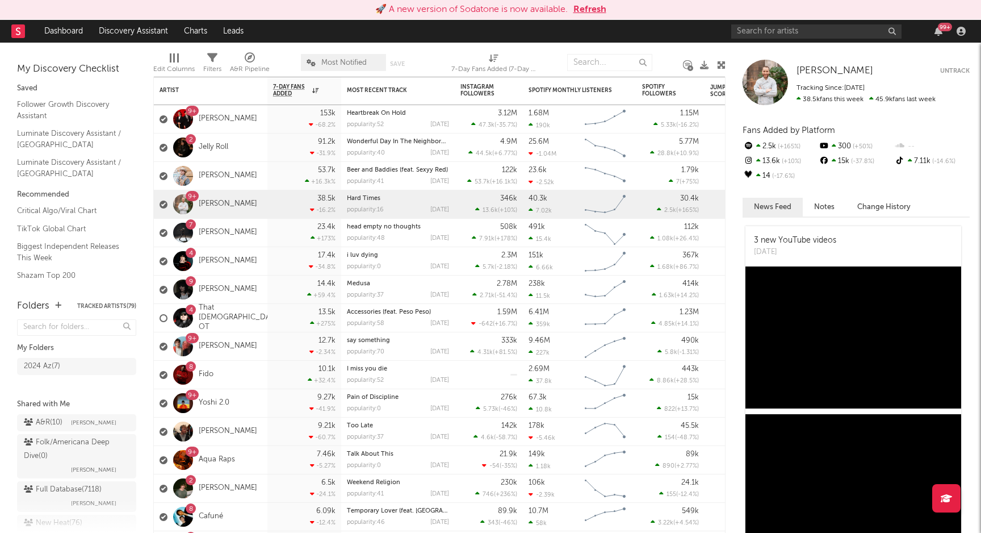
click at [594, 10] on button "Refresh" at bounding box center [590, 10] width 33 height 14
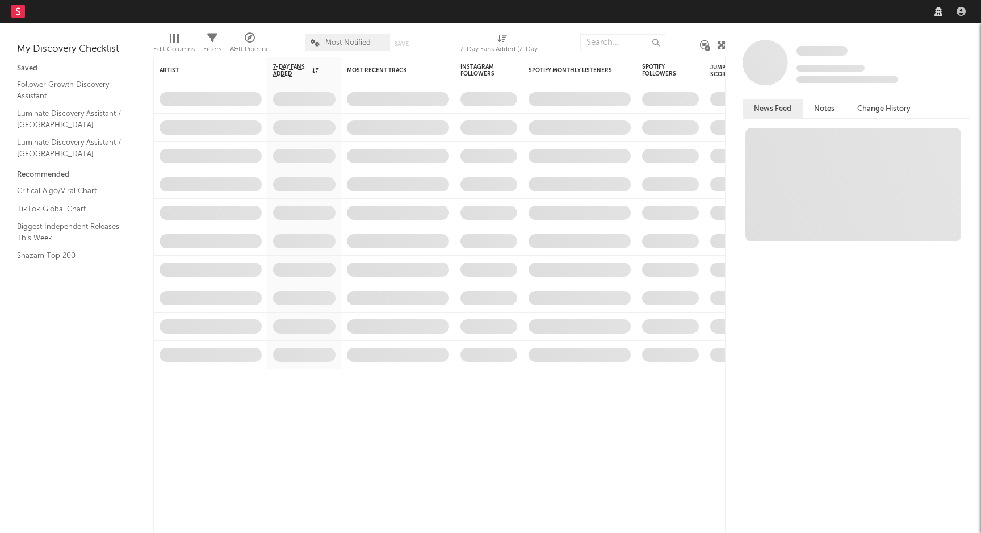
click at [773, 30] on div "Some Artist Tracking Since: August 10, 2025 0 fans this week 0 fans last week N…" at bounding box center [854, 278] width 256 height 510
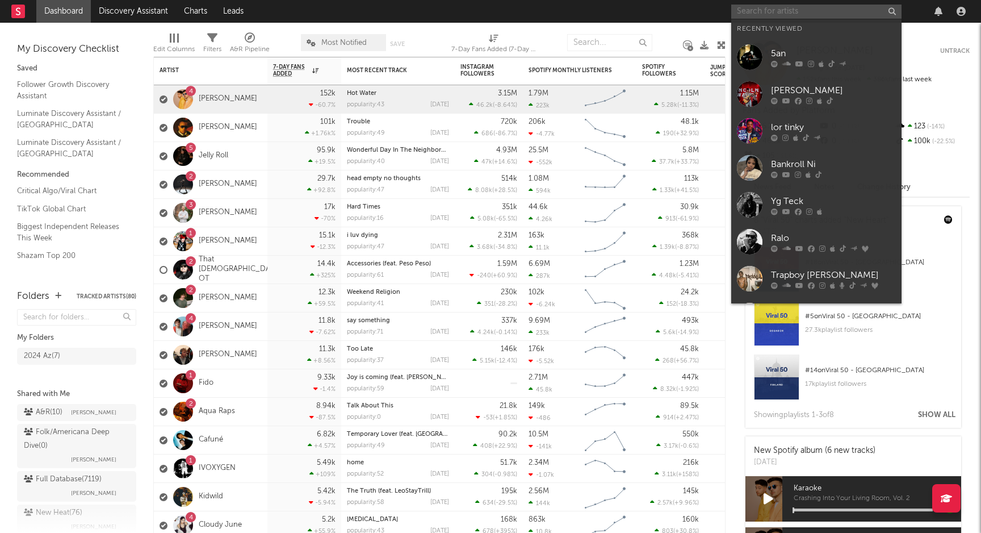
click at [786, 15] on input "text" at bounding box center [816, 12] width 170 height 14
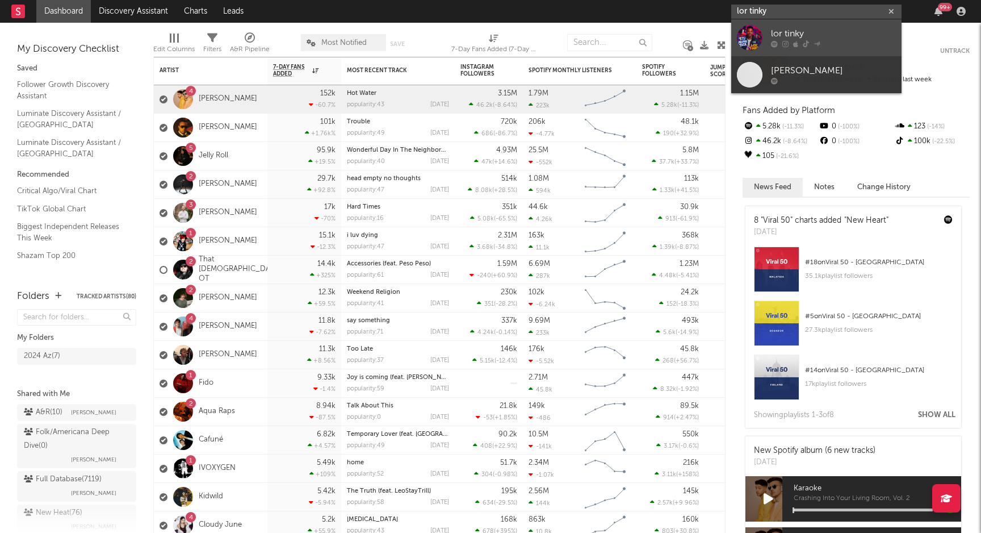
type input "lor tinky"
click at [795, 38] on div "lor tinky" at bounding box center [833, 34] width 125 height 14
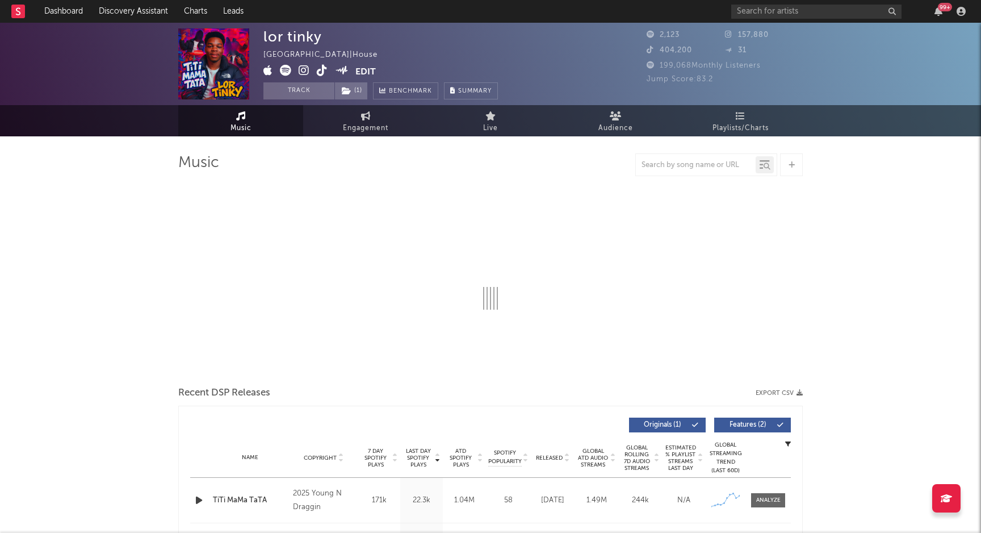
select select "1w"
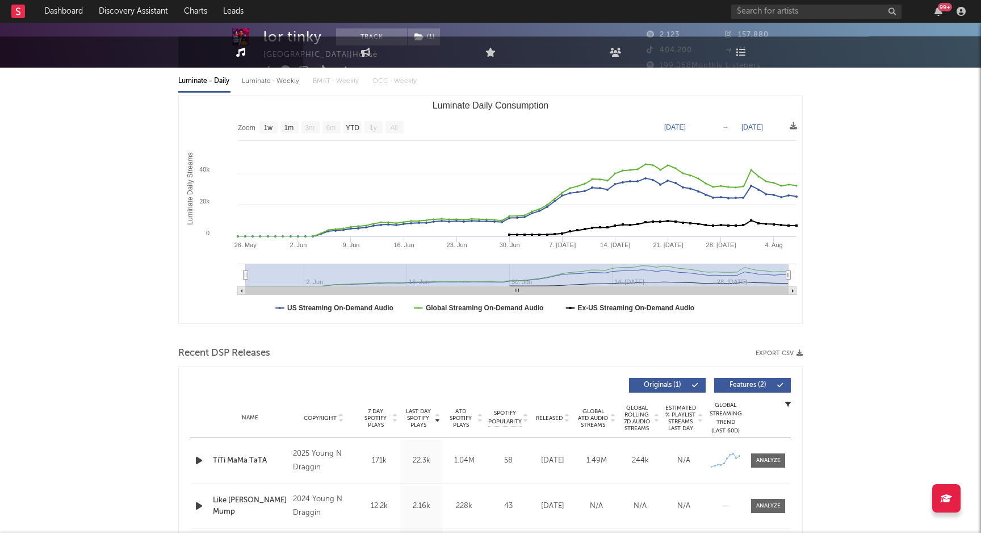
scroll to position [135, 0]
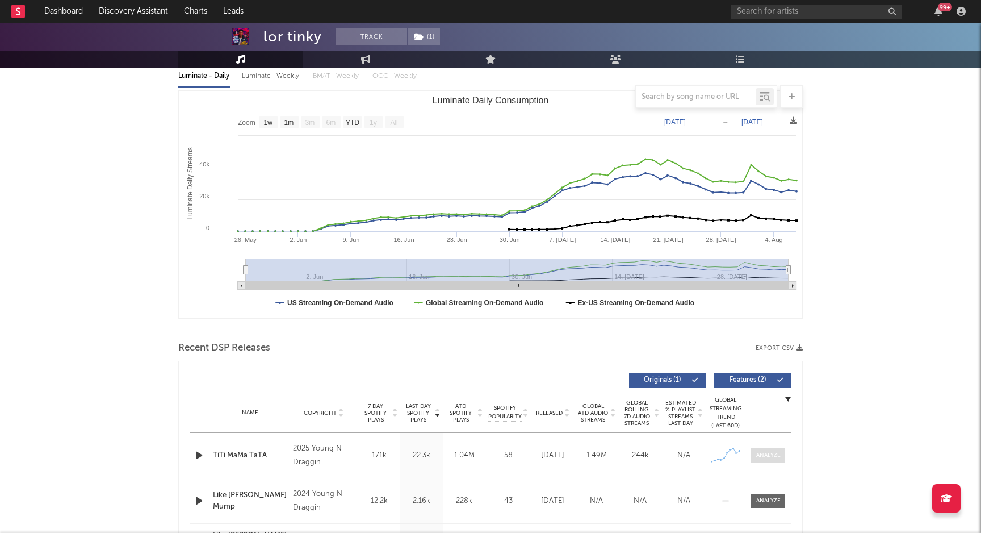
click at [779, 453] on div at bounding box center [768, 455] width 24 height 9
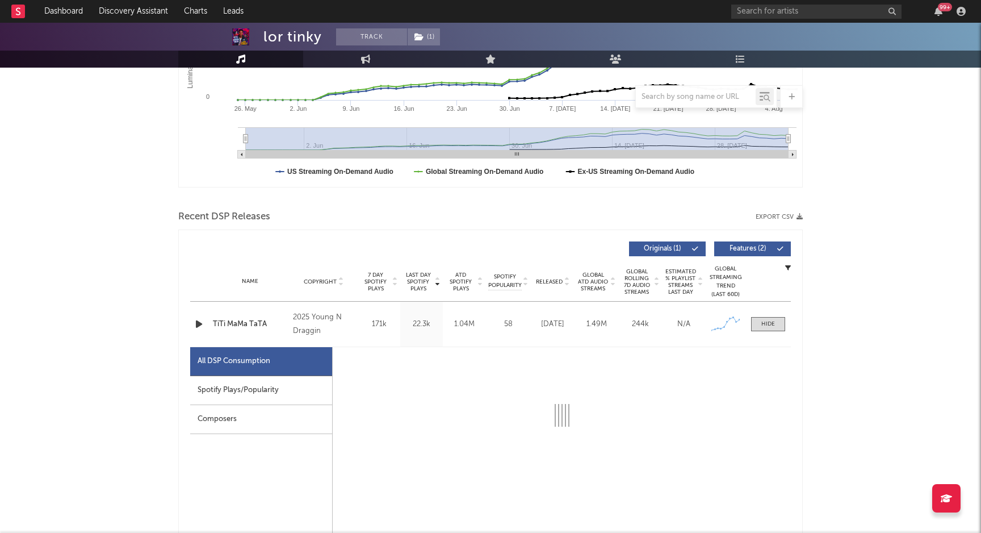
select select "1w"
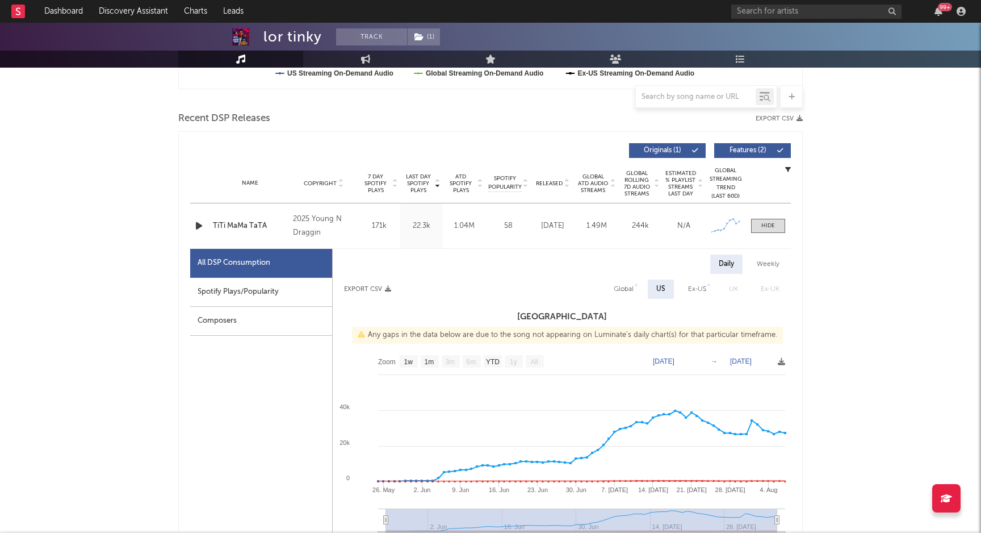
scroll to position [377, 0]
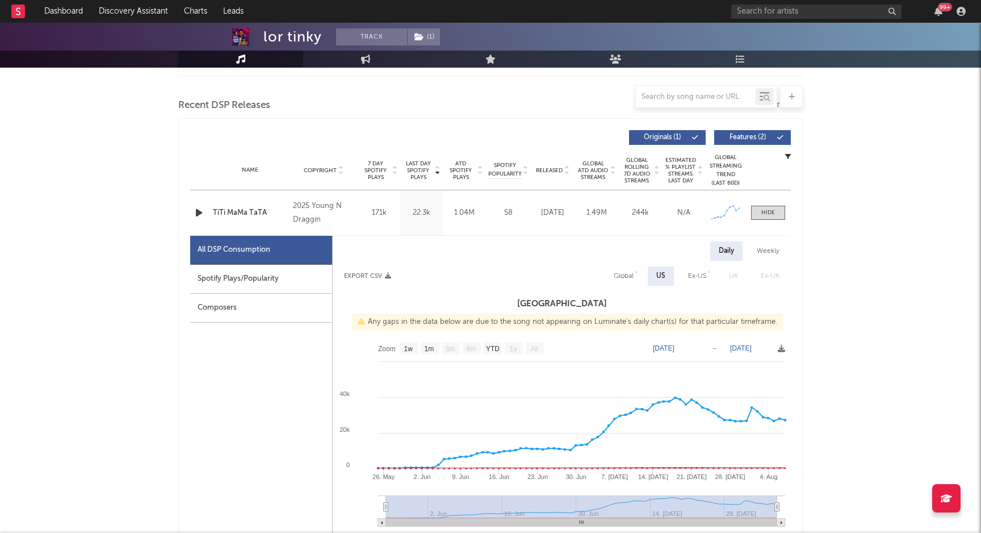
click at [198, 211] on icon "button" at bounding box center [199, 213] width 12 height 14
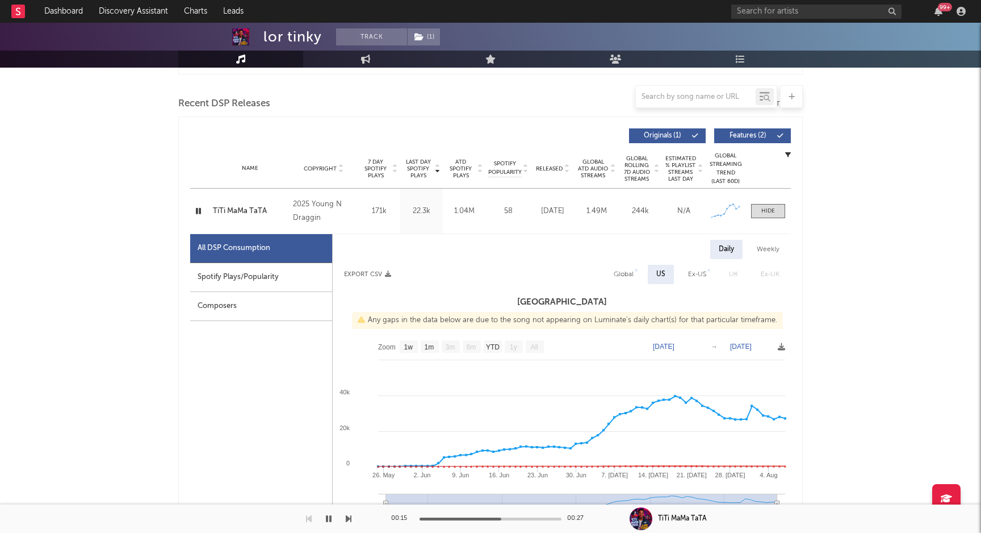
scroll to position [386, 0]
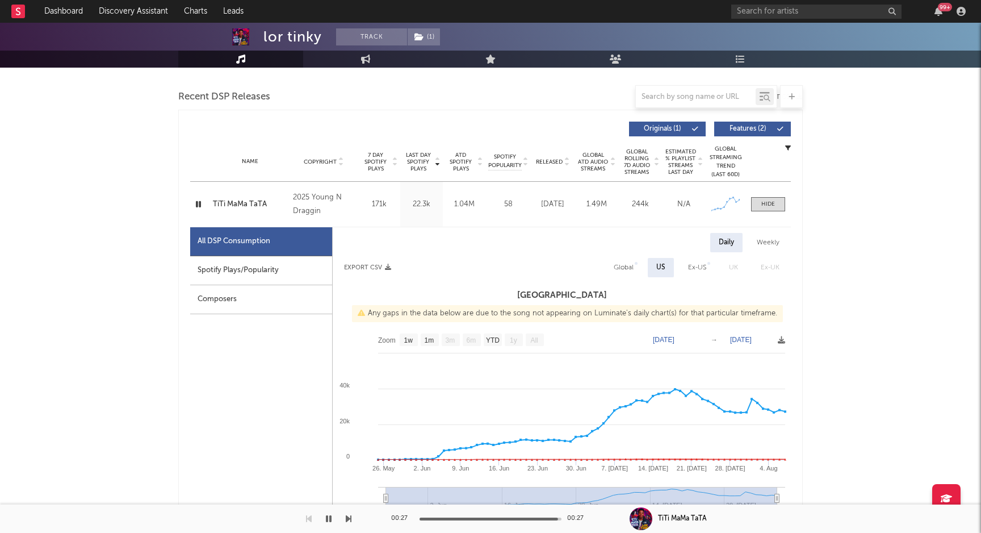
click at [199, 201] on icon "button" at bounding box center [198, 204] width 11 height 14
